Goal: Use online tool/utility: Utilize a website feature to perform a specific function

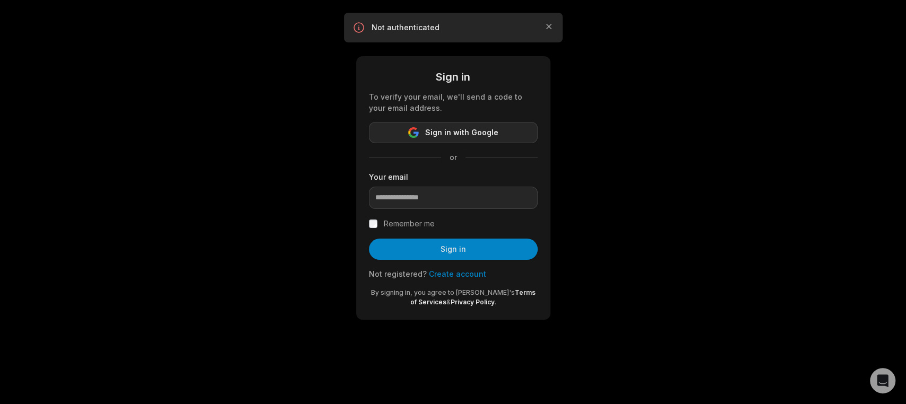
click at [442, 131] on span "Sign in with Google" at bounding box center [461, 132] width 73 height 13
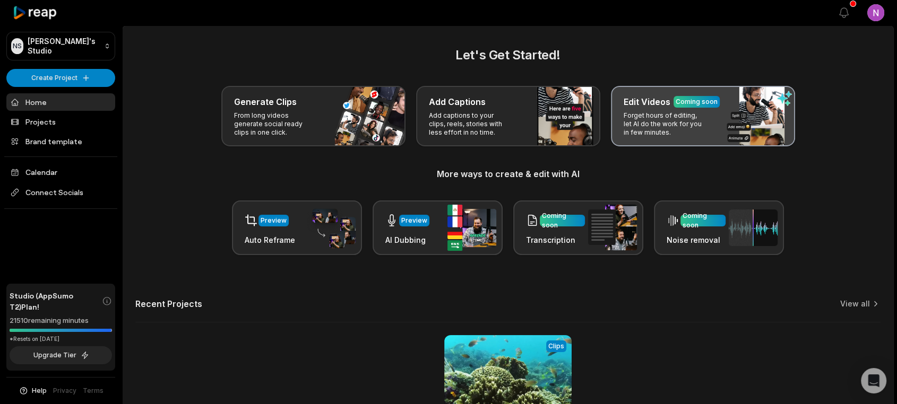
click at [645, 116] on p "Forget hours of editing, let AI do the work for you in few minutes." at bounding box center [665, 123] width 82 height 25
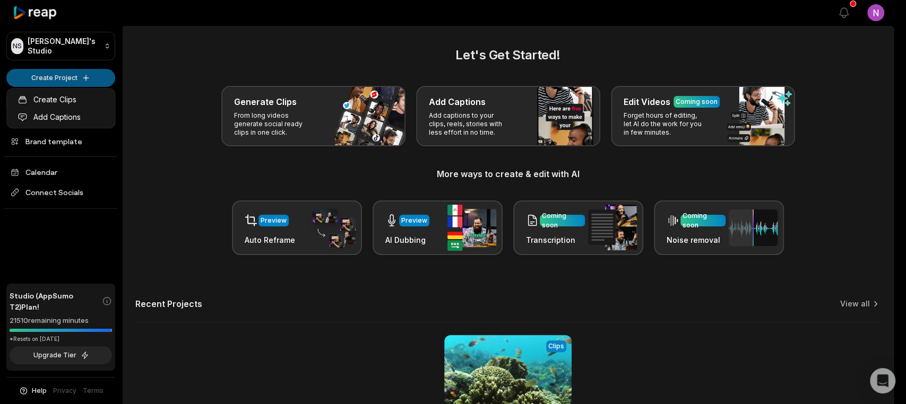
click at [55, 74] on html "NS Nindy's Studio Create Project Home Projects Brand template Calendar Connect …" at bounding box center [453, 202] width 906 height 404
click at [453, 107] on html "NS Nindy's Studio Create Project Home Projects Brand template Calendar Connect …" at bounding box center [453, 202] width 906 height 404
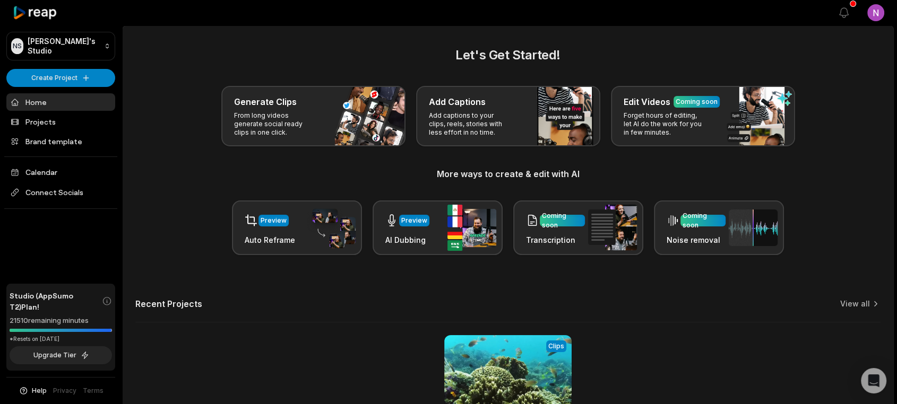
click at [39, 100] on link "Home" at bounding box center [60, 102] width 109 height 18
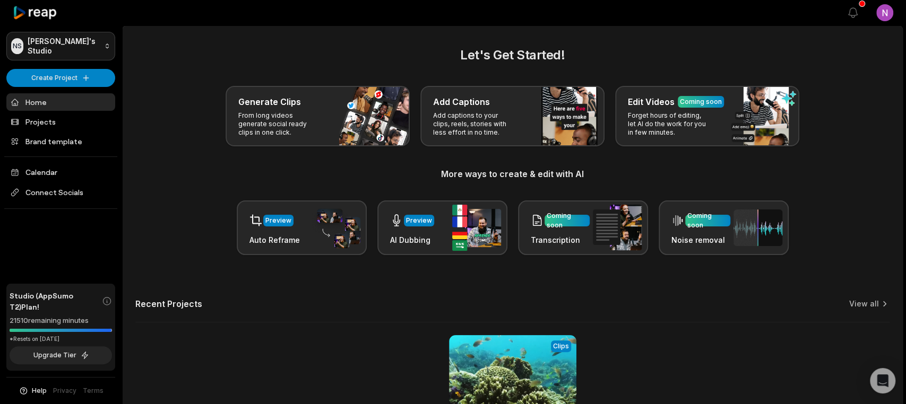
click at [56, 47] on html "NS Nindy's Studio Create Project Home Projects Brand template Calendar Connect …" at bounding box center [453, 202] width 906 height 404
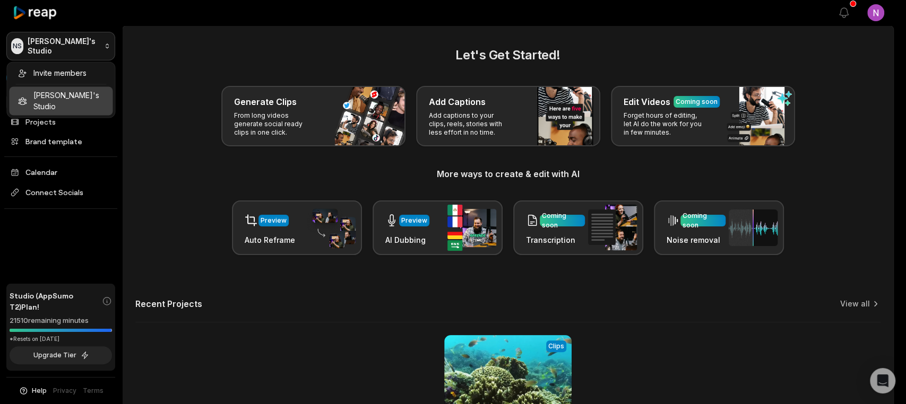
click at [56, 47] on html "NS Nindy's Studio Create Project Home Projects Brand template Calendar Connect …" at bounding box center [453, 202] width 906 height 404
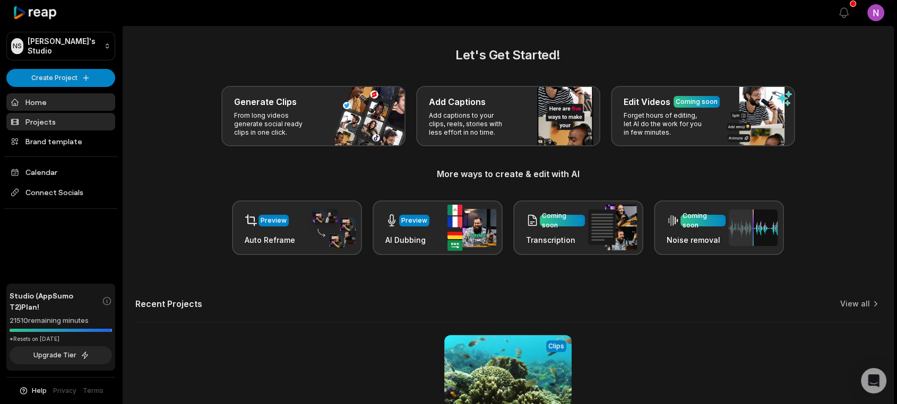
click at [43, 125] on link "Projects" at bounding box center [60, 122] width 109 height 18
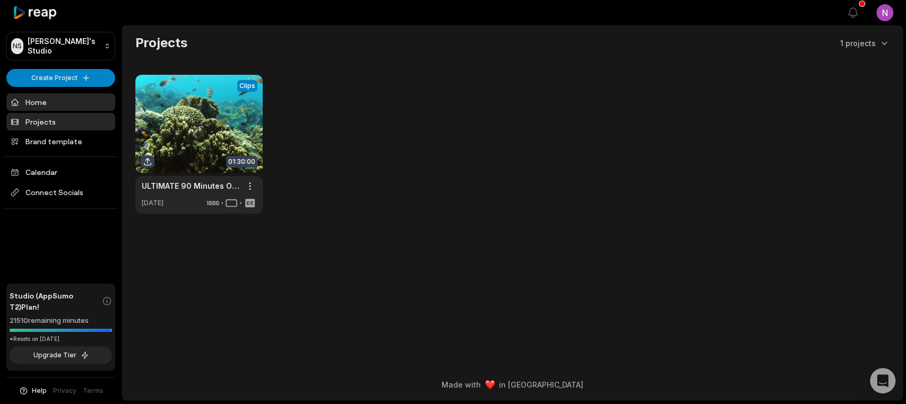
click at [41, 102] on link "Home" at bounding box center [60, 102] width 109 height 18
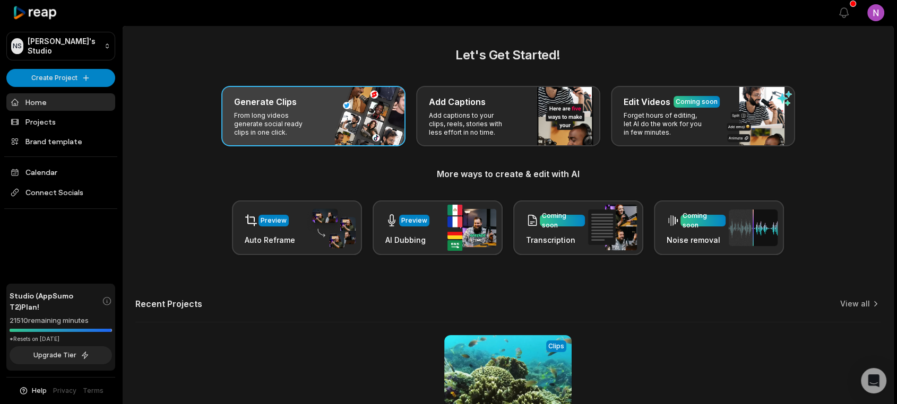
click at [272, 121] on p "From long videos generate social ready clips in one click." at bounding box center [275, 123] width 82 height 25
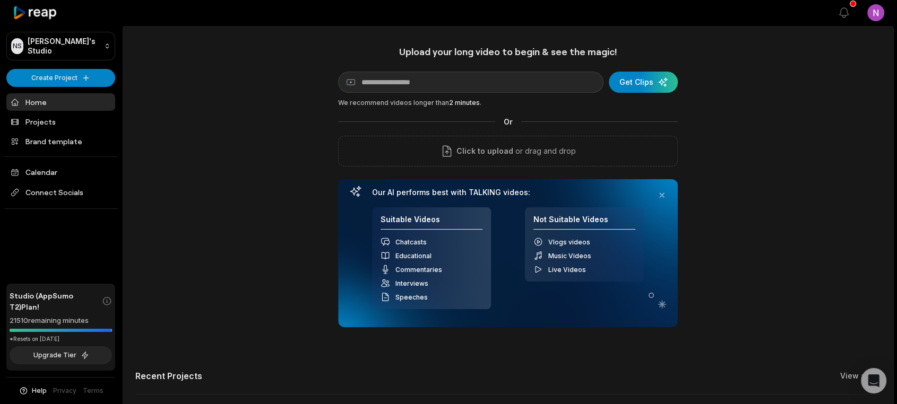
click at [185, 154] on div "Upload your long video to begin & see the magic! YouTube link Get Clips We reco…" at bounding box center [508, 296] width 771 height 501
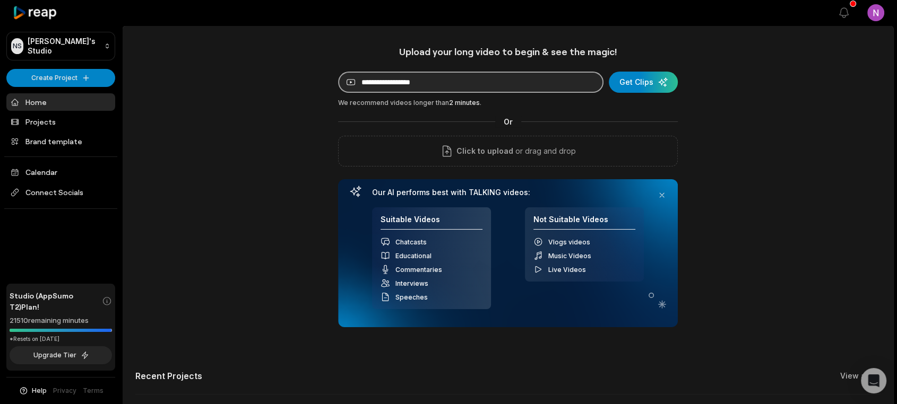
click at [397, 84] on input at bounding box center [470, 82] width 265 height 21
paste input "**********"
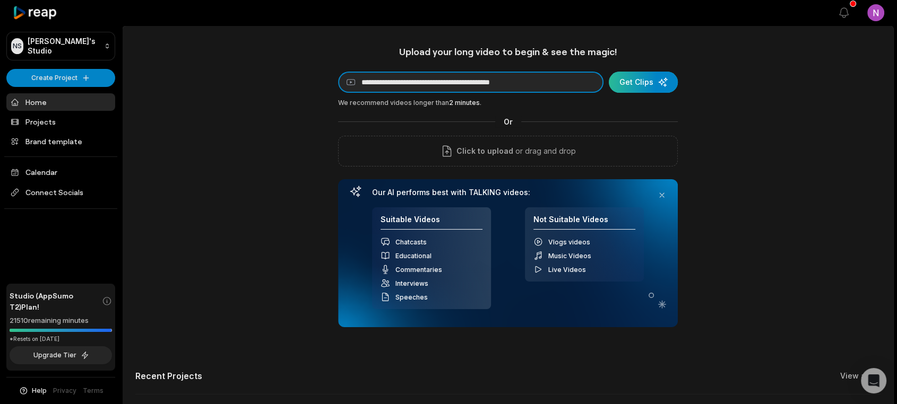
type input "**********"
click at [637, 84] on div "submit" at bounding box center [643, 82] width 69 height 21
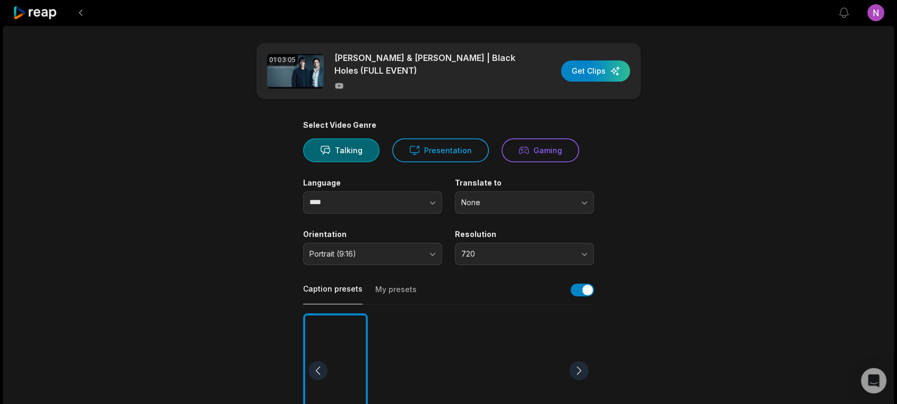
scroll to position [59, 0]
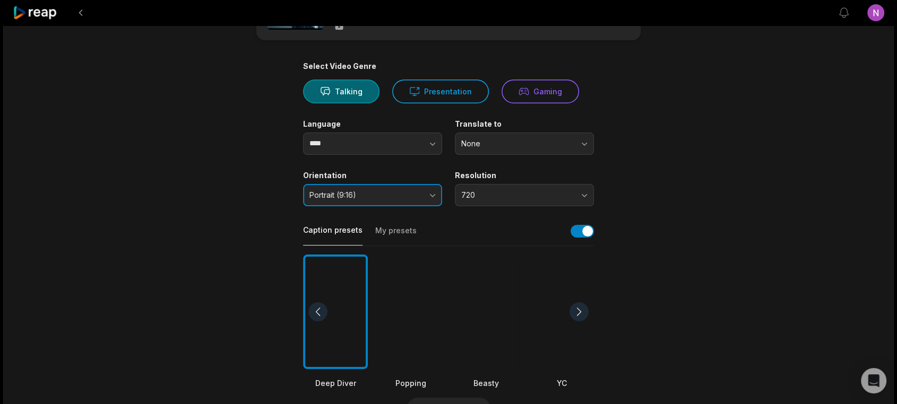
click at [376, 201] on button "Portrait (9:16)" at bounding box center [372, 195] width 139 height 22
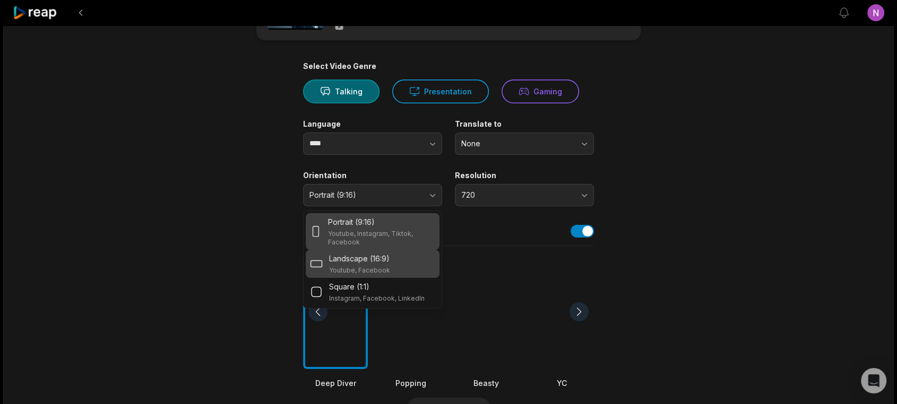
click at [362, 261] on p "Landscape (16:9)" at bounding box center [359, 258] width 60 height 11
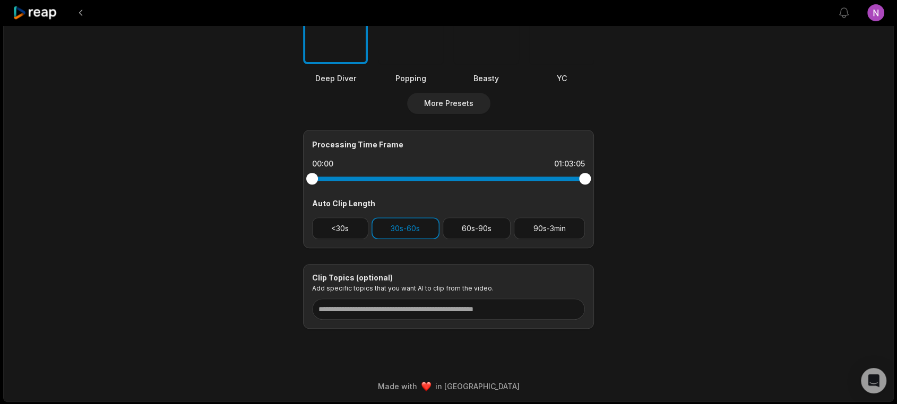
scroll to position [365, 0]
click at [553, 235] on button "90s-3min" at bounding box center [549, 228] width 71 height 22
click at [394, 232] on button "30s-60s" at bounding box center [405, 228] width 68 height 22
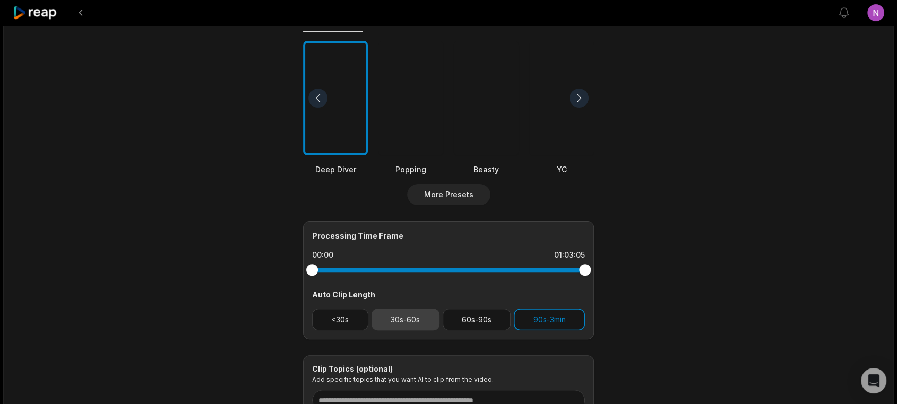
scroll to position [187, 0]
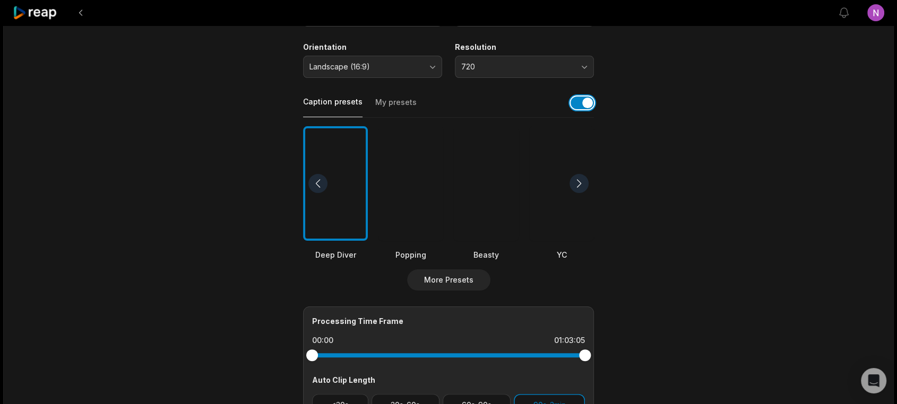
click at [581, 108] on button "button" at bounding box center [581, 103] width 23 height 13
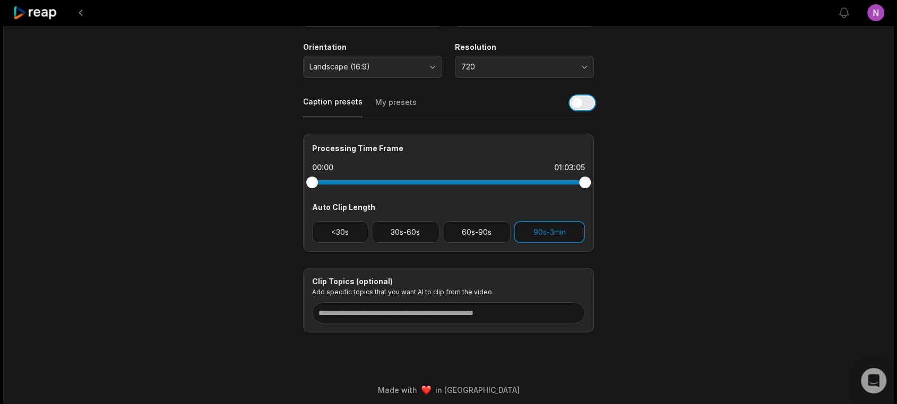
click at [581, 108] on button "button" at bounding box center [581, 103] width 23 height 13
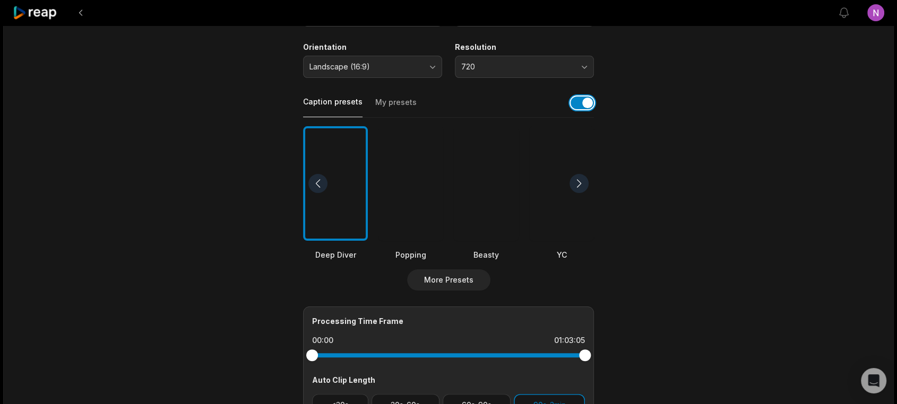
click at [574, 104] on button "button" at bounding box center [581, 103] width 23 height 13
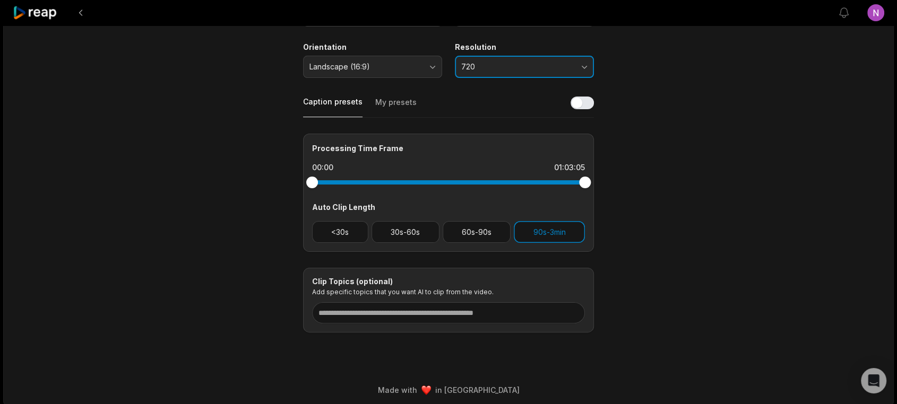
click at [499, 72] on button "720" at bounding box center [524, 67] width 139 height 22
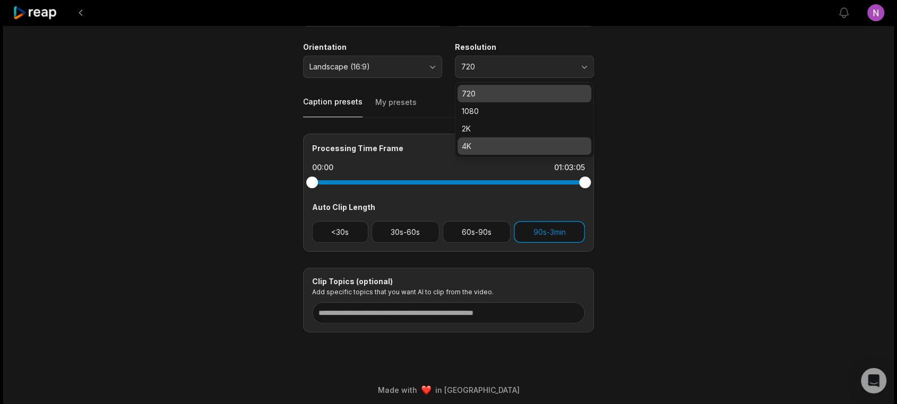
click at [472, 146] on p "4K" at bounding box center [524, 146] width 125 height 11
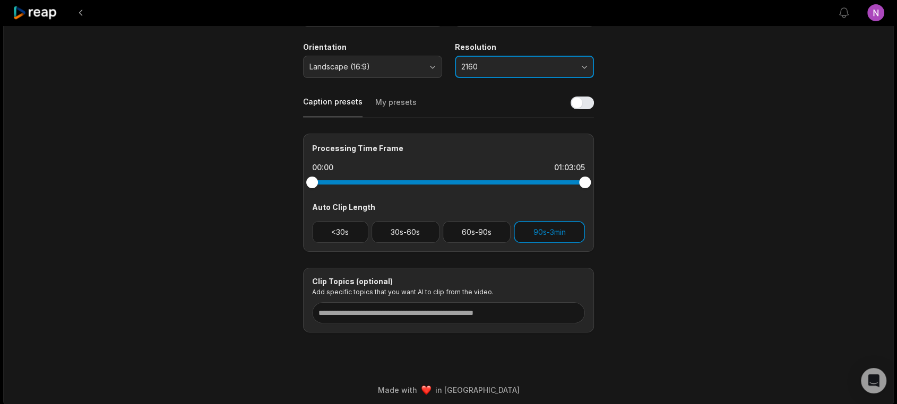
click at [532, 72] on button "2160" at bounding box center [524, 67] width 139 height 22
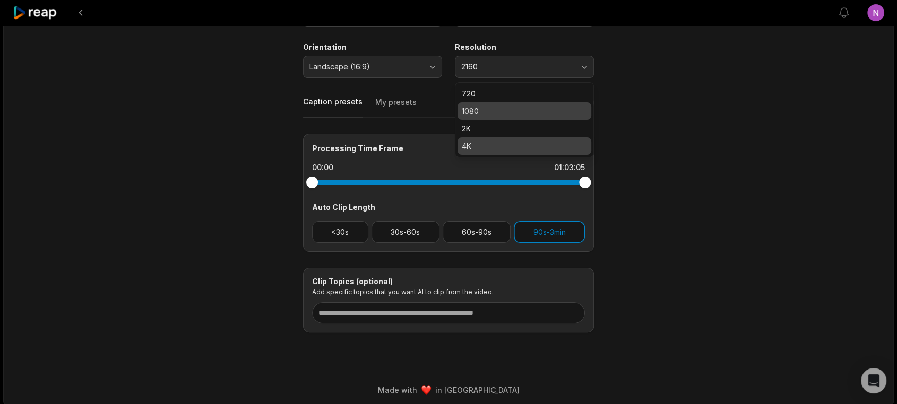
click at [498, 115] on p "1080" at bounding box center [524, 111] width 125 height 11
